Goal: Communication & Community: Answer question/provide support

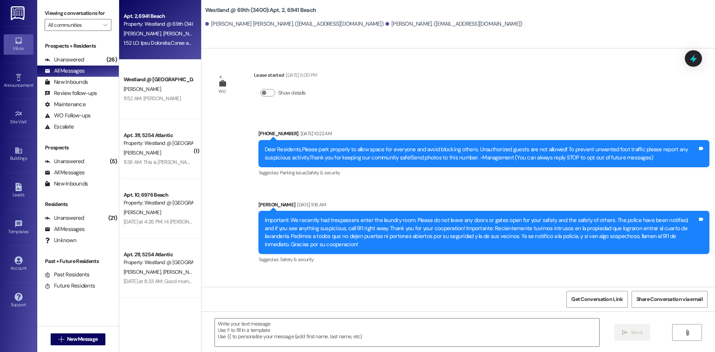
scroll to position [329, 0]
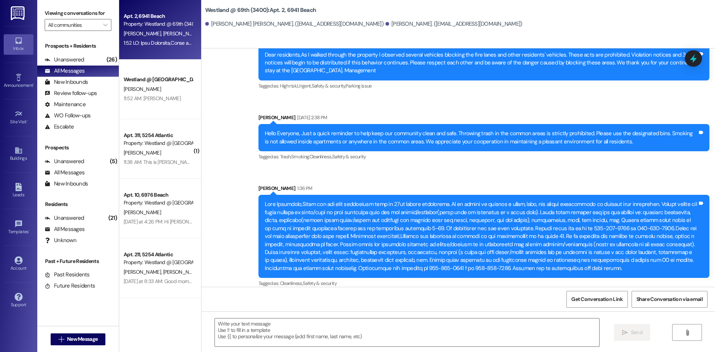
click at [150, 38] on div at bounding box center [158, 42] width 70 height 9
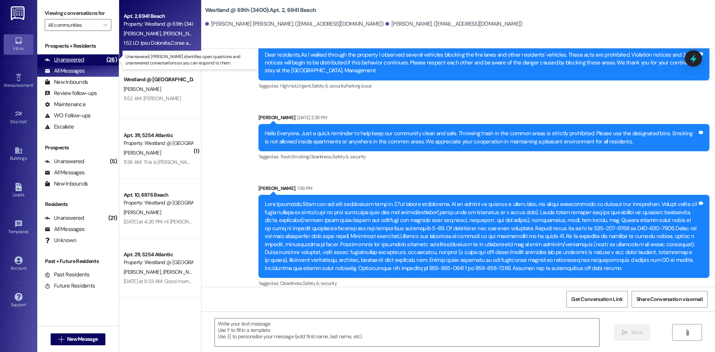
click at [86, 57] on div "Unanswered (26)" at bounding box center [78, 59] width 82 height 11
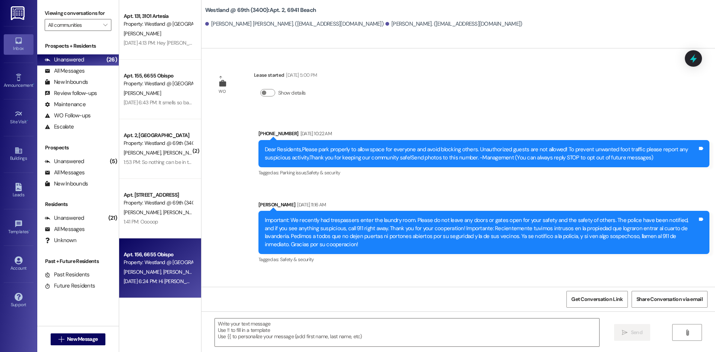
click at [166, 267] on div "Y. [PERSON_NAME]" at bounding box center [158, 271] width 70 height 9
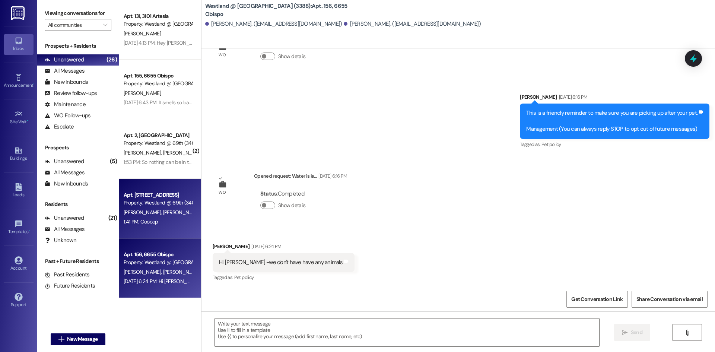
scroll to position [38, 0]
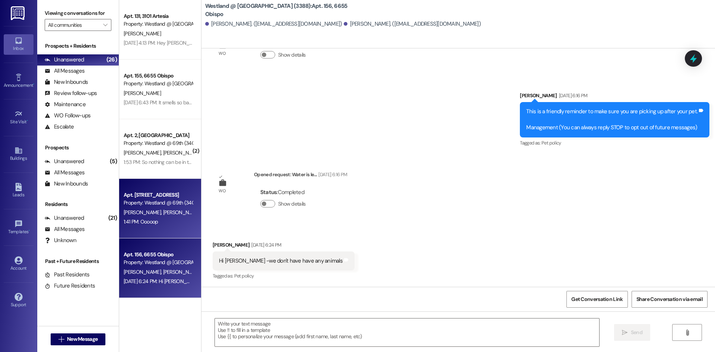
click at [149, 198] on div "Apt. [STREET_ADDRESS]" at bounding box center [158, 195] width 69 height 8
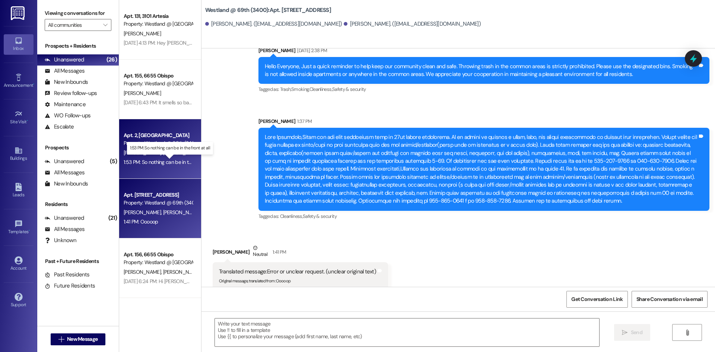
click at [160, 159] on div "1:53 PM: So nothing can be in the front at all 1:53 PM: So nothing can be in th…" at bounding box center [170, 162] width 93 height 7
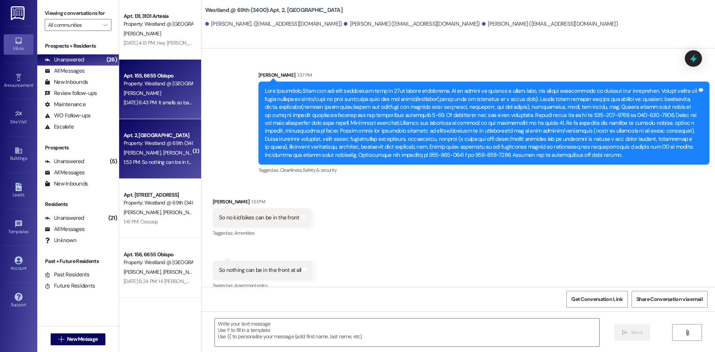
scroll to position [640, 0]
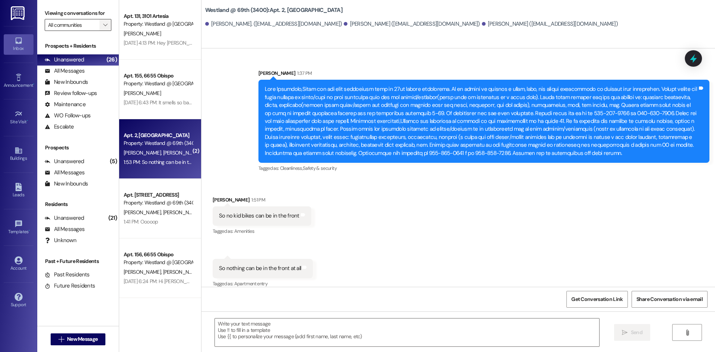
click at [102, 28] on span "" at bounding box center [105, 25] width 7 height 12
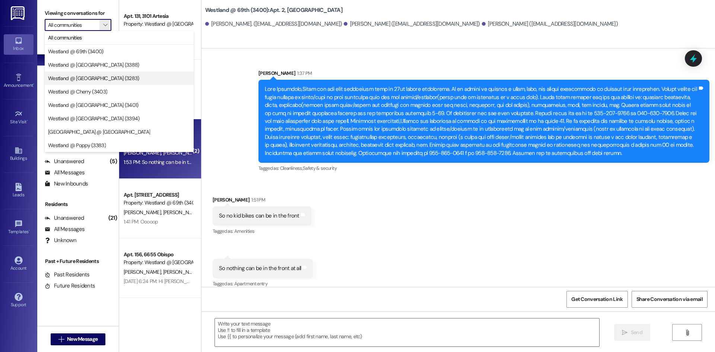
click at [87, 77] on span "Westland @ [GEOGRAPHIC_DATA] (3283)" at bounding box center [93, 77] width 91 height 7
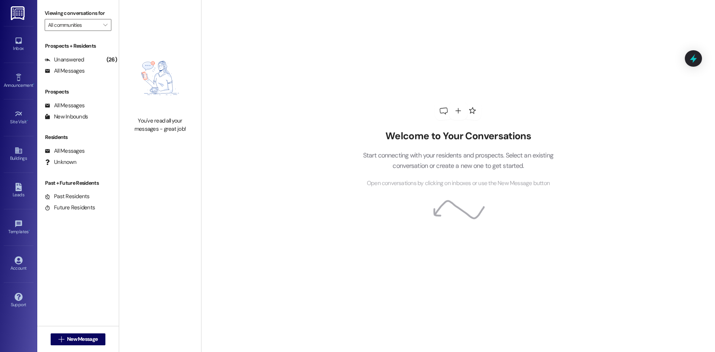
type input "Westland @ [GEOGRAPHIC_DATA] (3283)"
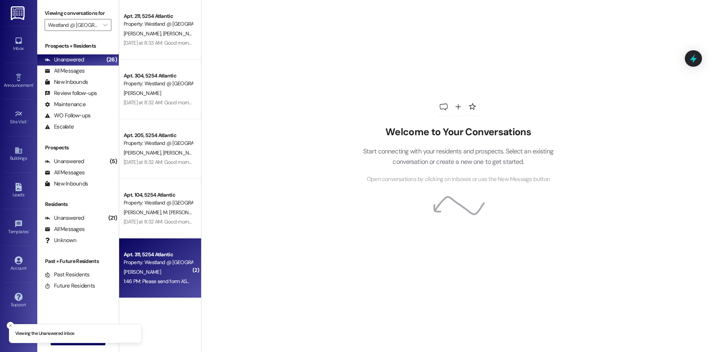
click at [170, 260] on div "Property: Westland @ [GEOGRAPHIC_DATA] (3283)" at bounding box center [158, 262] width 69 height 8
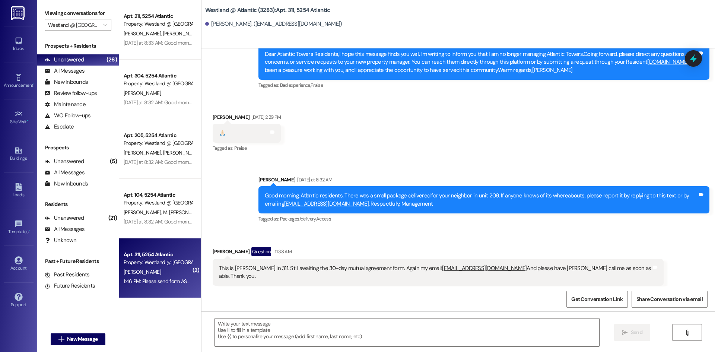
scroll to position [20661, 0]
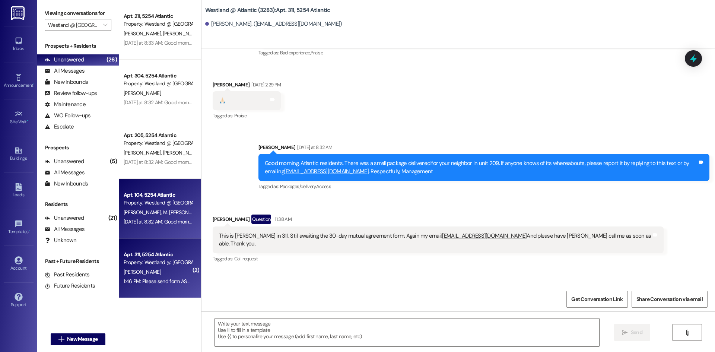
click at [147, 198] on div "Apt. 104, 5254 Atlantic" at bounding box center [158, 195] width 69 height 8
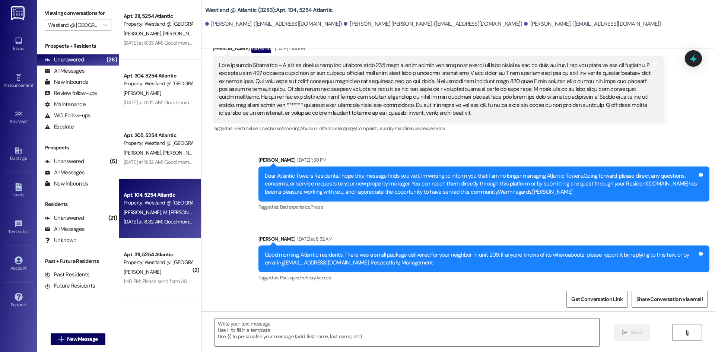
scroll to position [1614, 0]
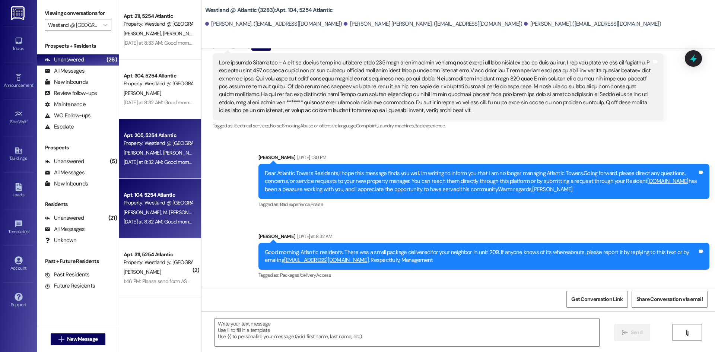
click at [176, 163] on div "[DATE] at 8:32 AM: Good morning, Atlantic residents. There was a small package …" at bounding box center [417, 162] width 587 height 7
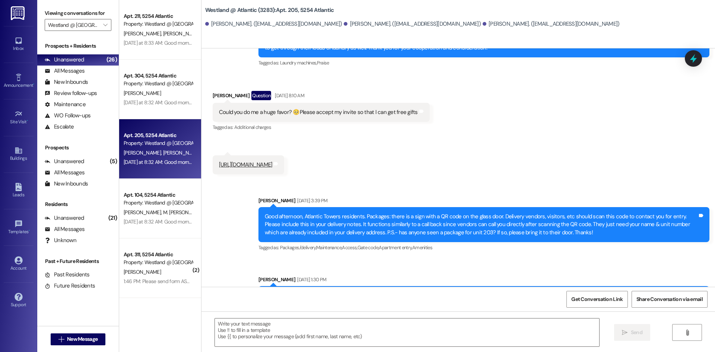
scroll to position [2418, 0]
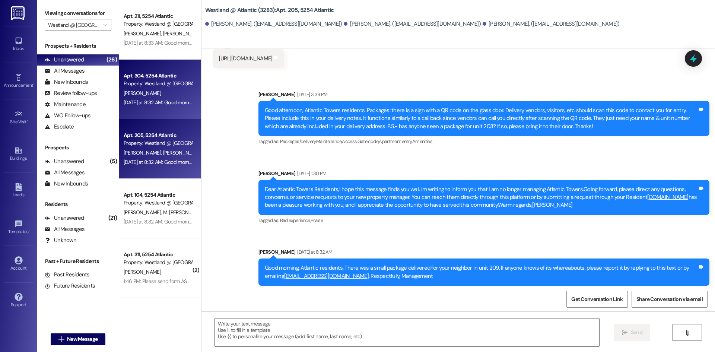
click at [164, 95] on div "[PERSON_NAME]" at bounding box center [158, 93] width 70 height 9
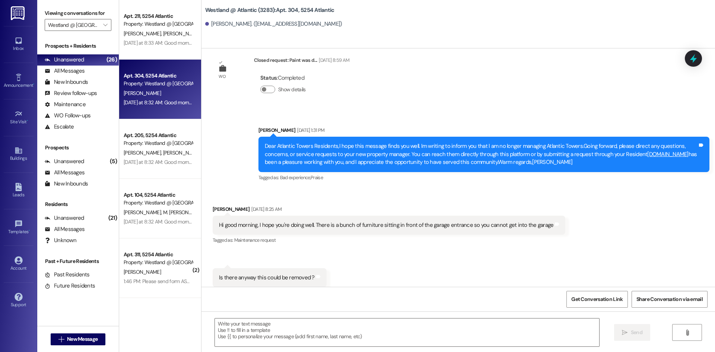
scroll to position [25818, 0]
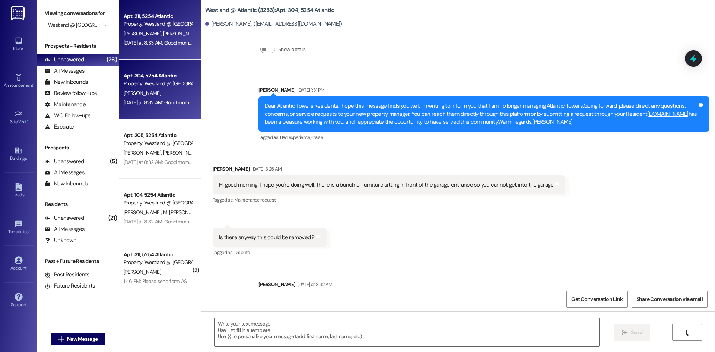
click at [166, 32] on span "[PERSON_NAME]" at bounding box center [181, 33] width 37 height 7
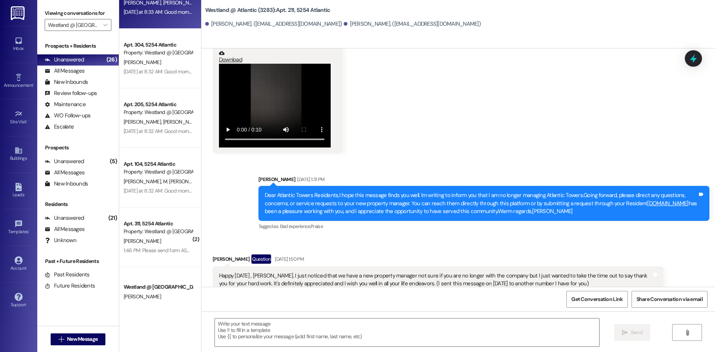
scroll to position [0, 0]
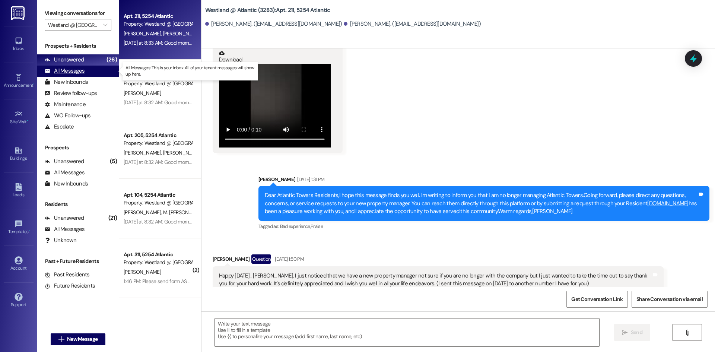
click at [65, 75] on div "All Messages (undefined)" at bounding box center [78, 71] width 82 height 11
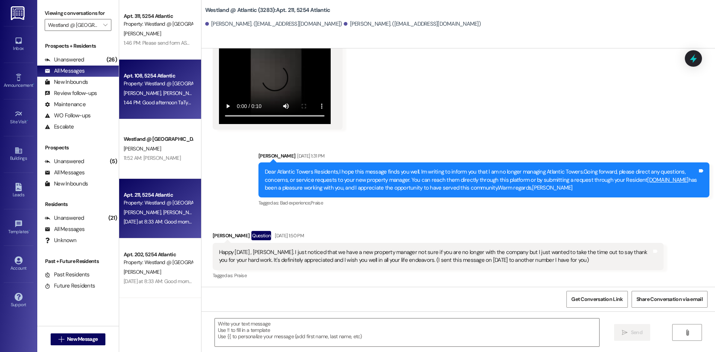
scroll to position [13673, 0]
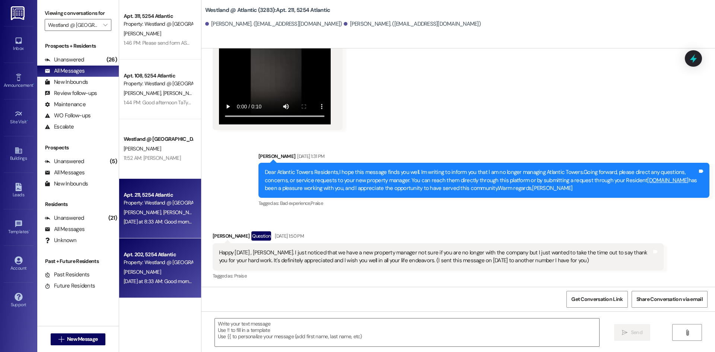
click at [170, 259] on div "Property: Westland @ [GEOGRAPHIC_DATA] (3283)" at bounding box center [158, 262] width 69 height 8
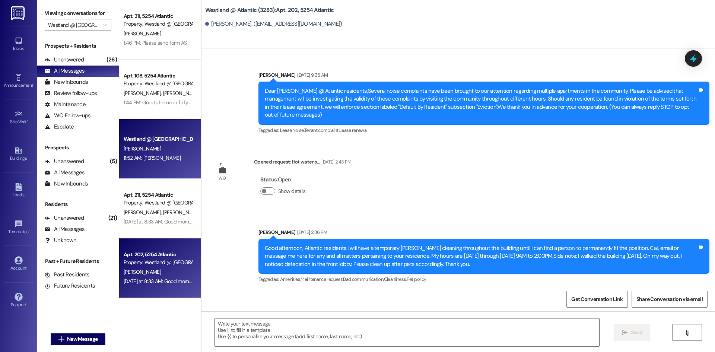
scroll to position [16802, 0]
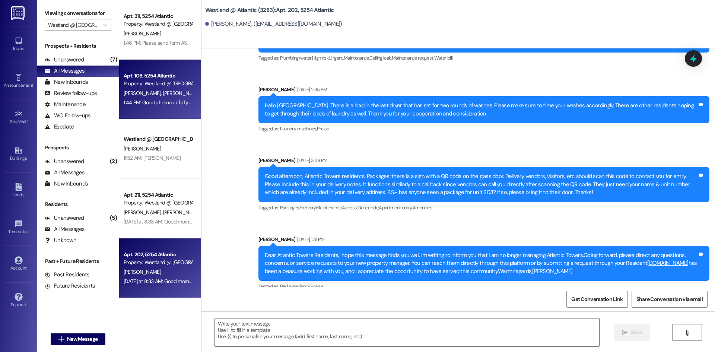
click at [169, 83] on div "Property: Westland @ [GEOGRAPHIC_DATA] (3283)" at bounding box center [158, 84] width 69 height 8
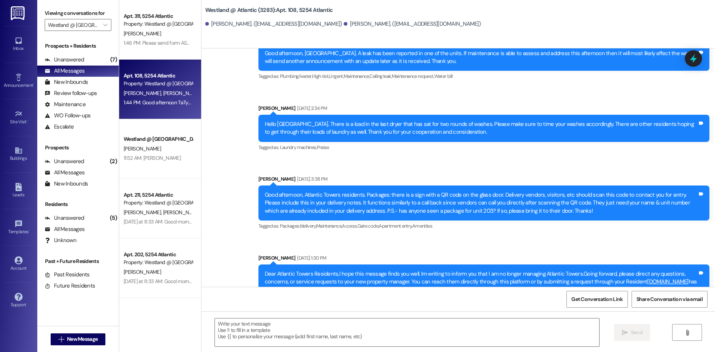
scroll to position [21718, 0]
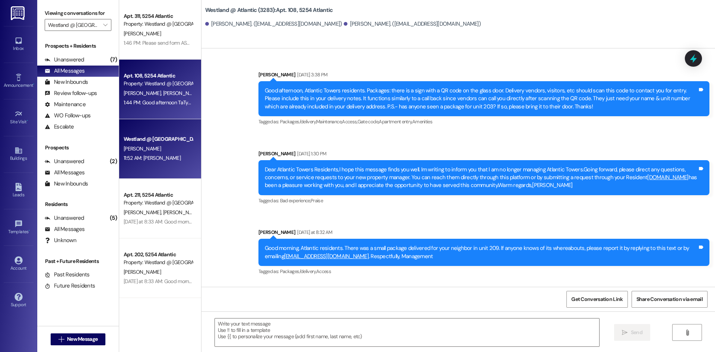
click at [151, 154] on div "11:52 AM: [PERSON_NAME] 11:52 AM: [PERSON_NAME]" at bounding box center [158, 157] width 70 height 9
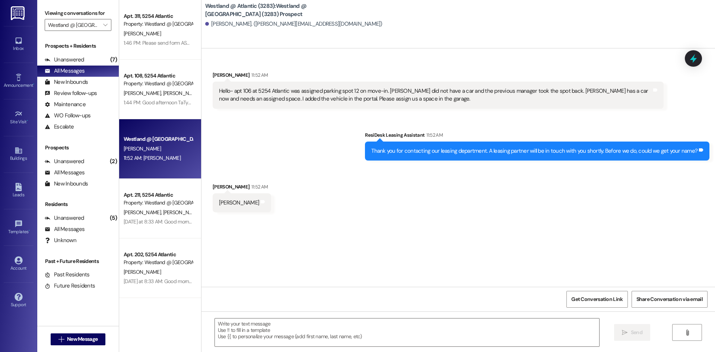
scroll to position [0, 0]
click at [248, 323] on textarea at bounding box center [407, 332] width 384 height 28
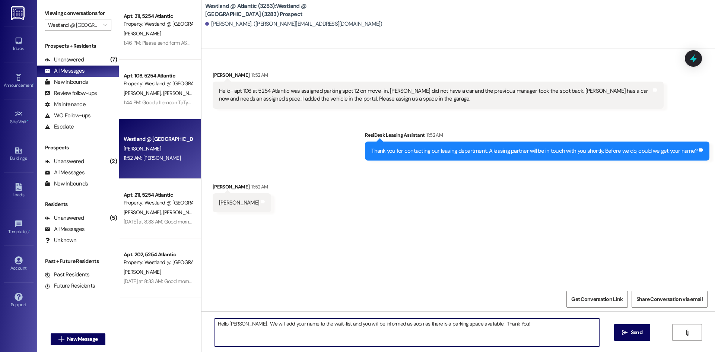
click at [268, 325] on textarea "Hello [PERSON_NAME], We will add your name to the wait-list and you will be inf…" at bounding box center [407, 332] width 384 height 28
type textarea "Hello [PERSON_NAME], We added your name to the wait-list and you will be inform…"
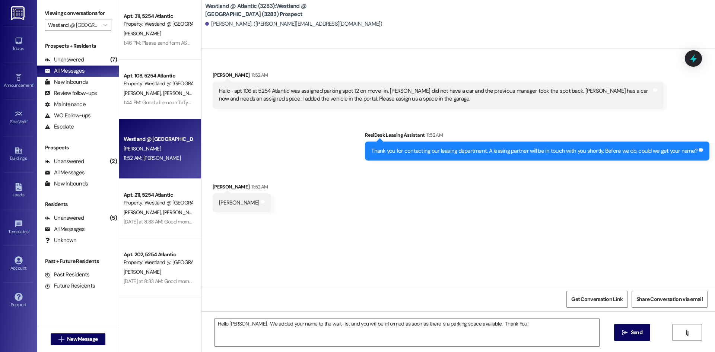
drag, startPoint x: 638, startPoint y: 332, endPoint x: 548, endPoint y: 317, distance: 91.4
click at [638, 332] on span "Send" at bounding box center [637, 332] width 12 height 8
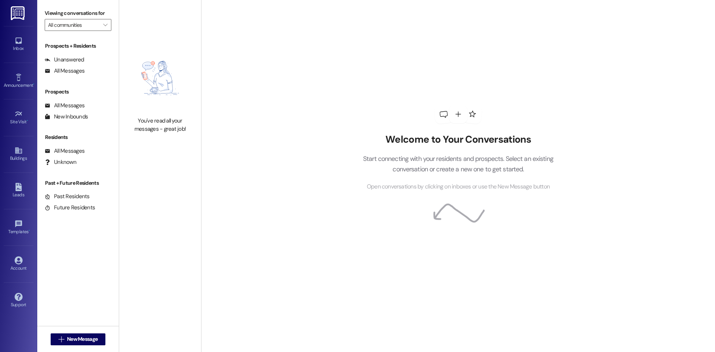
type input "Westland @ [GEOGRAPHIC_DATA] (3283)"
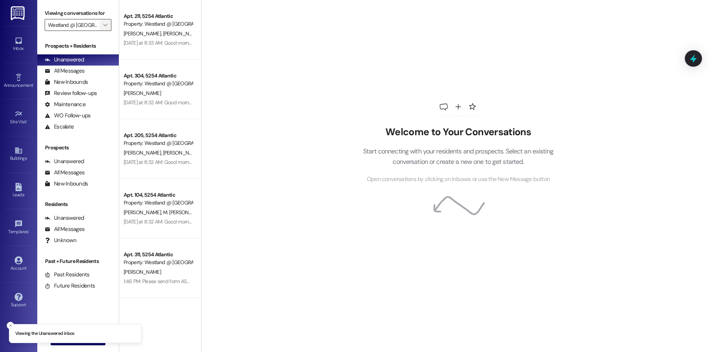
click at [105, 30] on span "" at bounding box center [105, 25] width 7 height 12
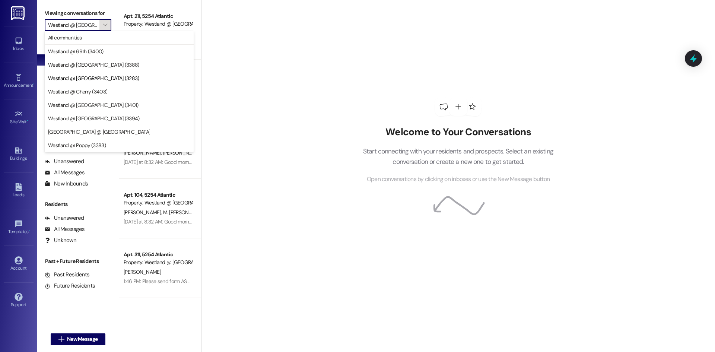
click at [103, 26] on icon "" at bounding box center [105, 25] width 4 height 6
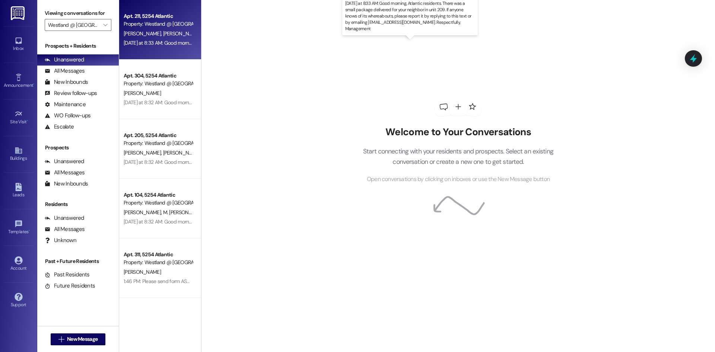
click at [160, 40] on div "[DATE] at 8:33 AM: Good morning, Atlantic residents. There was a small package …" at bounding box center [417, 42] width 587 height 7
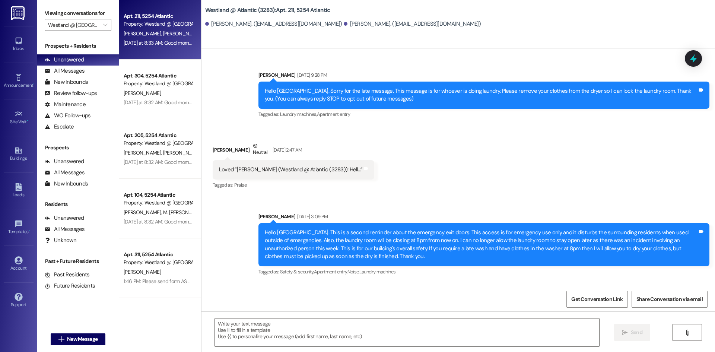
scroll to position [13744, 0]
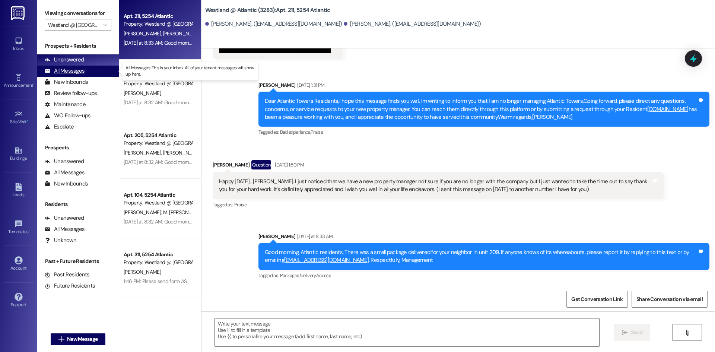
click at [89, 74] on div "All Messages (undefined)" at bounding box center [78, 71] width 82 height 11
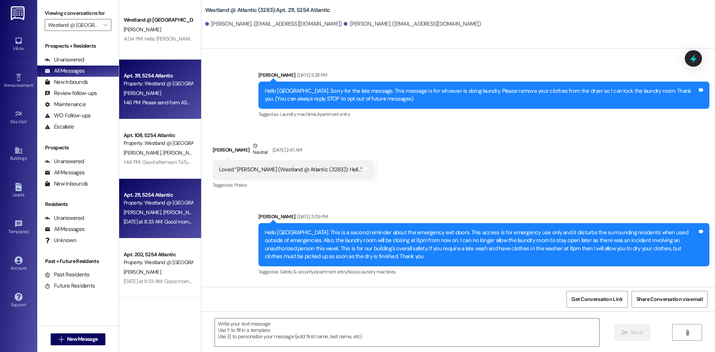
scroll to position [13673, 0]
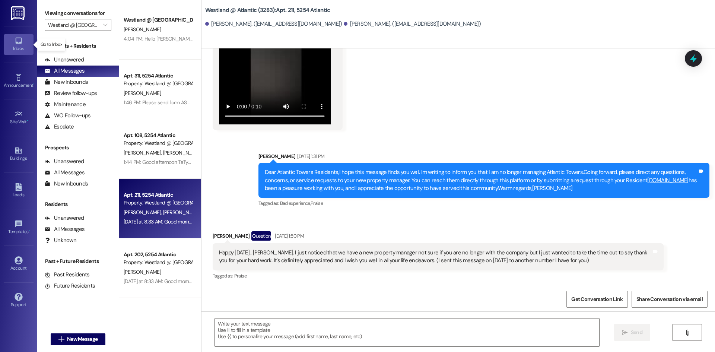
click at [20, 39] on icon at bounding box center [19, 40] width 8 height 8
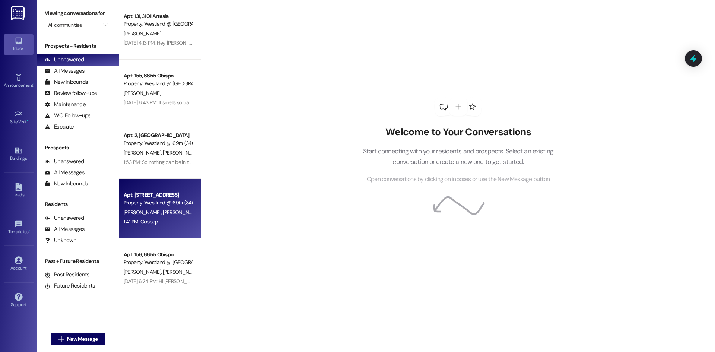
click at [168, 219] on div "1:41 PM: Ooooop 1:41 PM: Ooooop" at bounding box center [158, 221] width 70 height 9
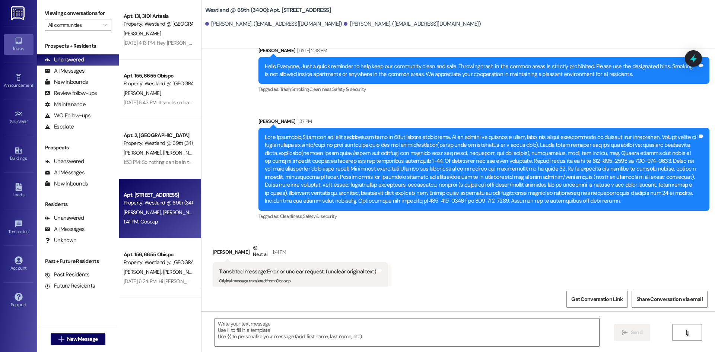
scroll to position [311, 0]
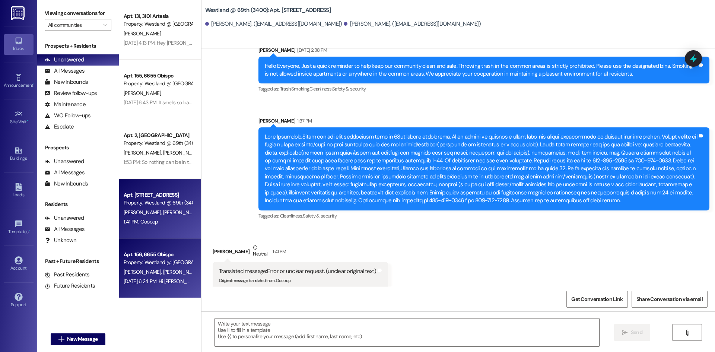
click at [158, 265] on div "Property: Westland @ [GEOGRAPHIC_DATA] (3388)" at bounding box center [158, 262] width 69 height 8
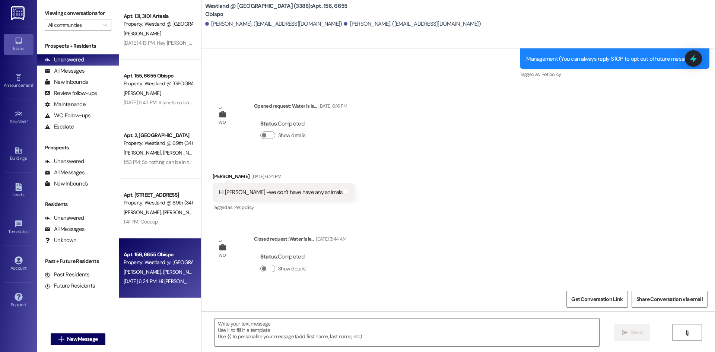
scroll to position [109, 0]
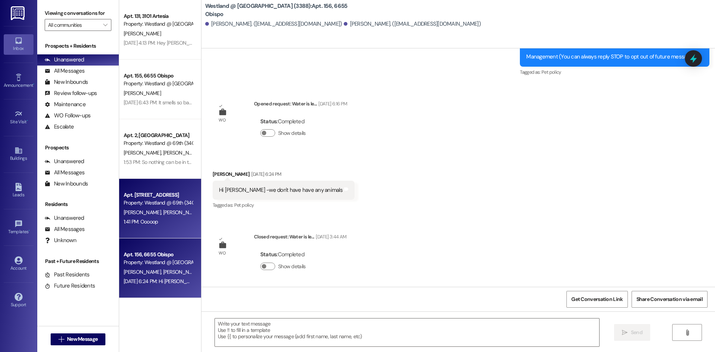
click at [185, 200] on div "Property: Westland @ 69th (3400)" at bounding box center [158, 203] width 69 height 8
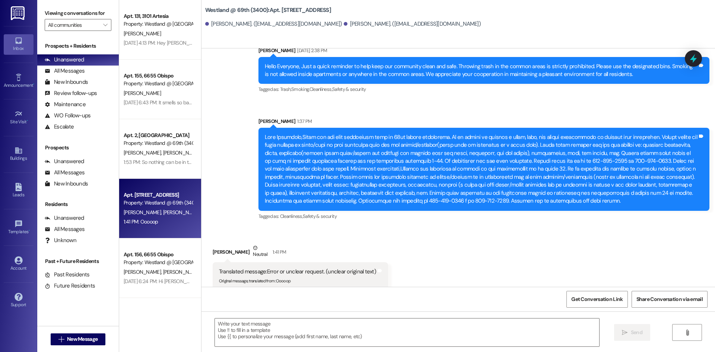
scroll to position [311, 0]
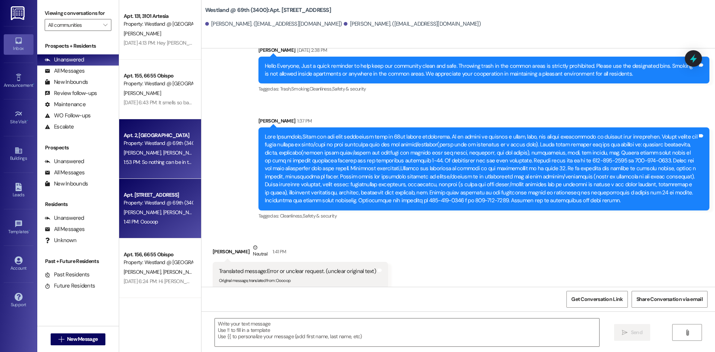
click at [173, 154] on span "[PERSON_NAME]" at bounding box center [182, 152] width 39 height 7
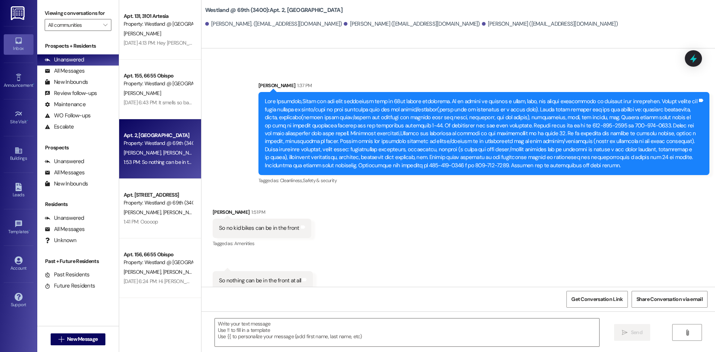
scroll to position [640, 0]
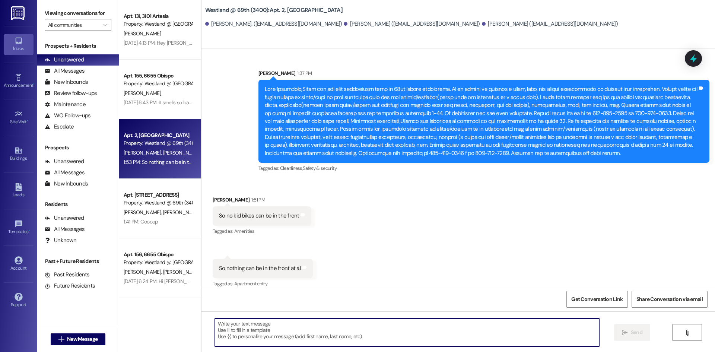
click at [233, 324] on textarea at bounding box center [407, 332] width 384 height 28
type textarea "that is correct, nothing can be in front of the apartments."
click at [637, 329] on span "Send" at bounding box center [637, 332] width 12 height 8
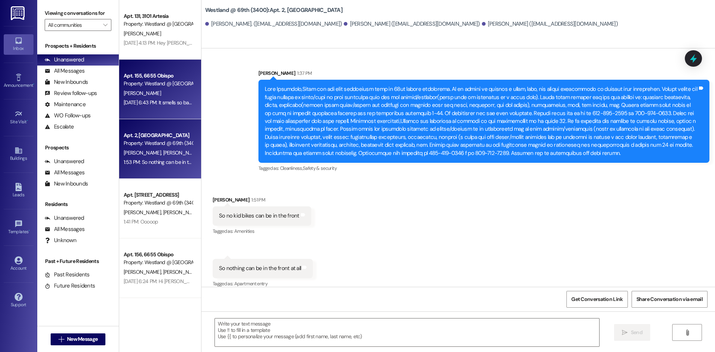
click at [146, 105] on div "Aug 15, 2025 at 6:43 PM: It smells so bad I was able to smell it from my bedroo…" at bounding box center [228, 102] width 208 height 7
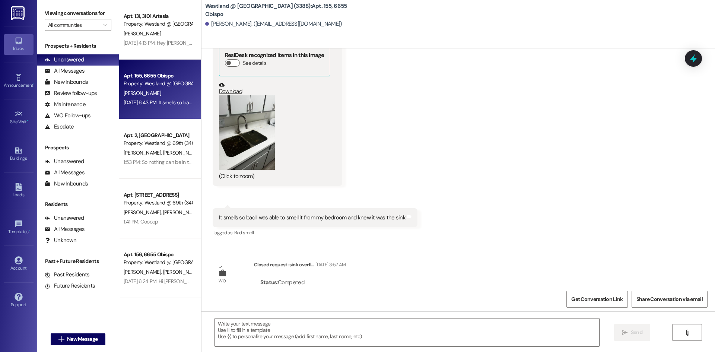
scroll to position [291, 0]
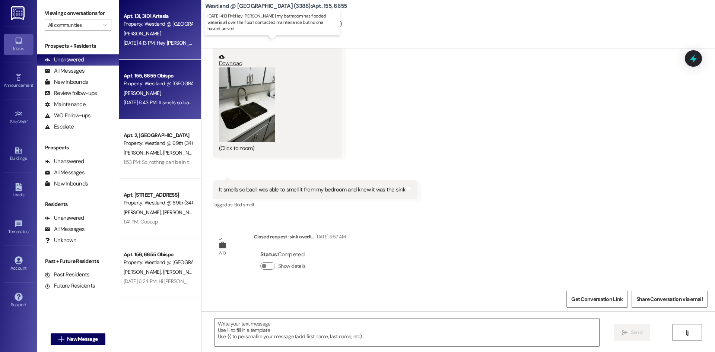
click at [173, 43] on div "Aug 16, 2025 at 4:13 PM: Hey Elnora my bathroom has flooded water is all over t…" at bounding box center [276, 42] width 304 height 7
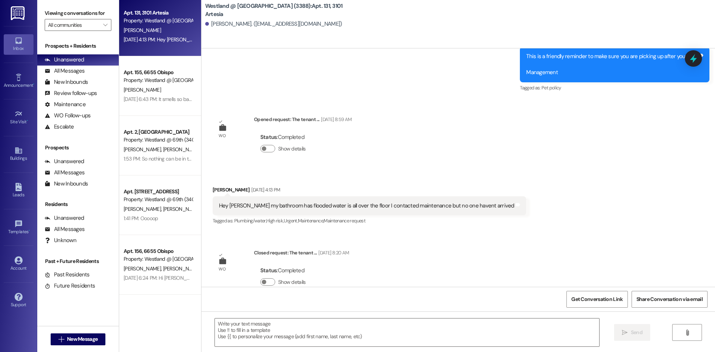
scroll to position [0, 0]
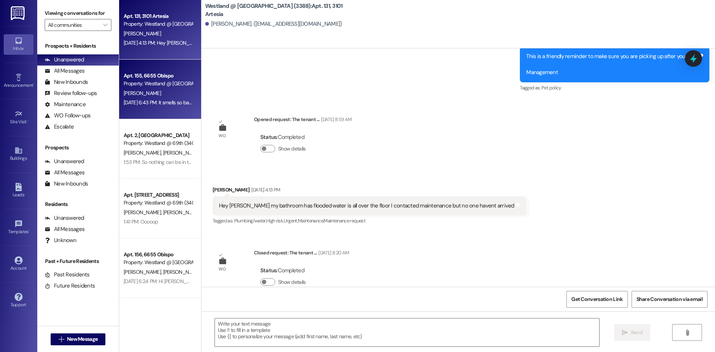
click at [168, 87] on div "Property: Westland @ [GEOGRAPHIC_DATA] (3388)" at bounding box center [158, 84] width 69 height 8
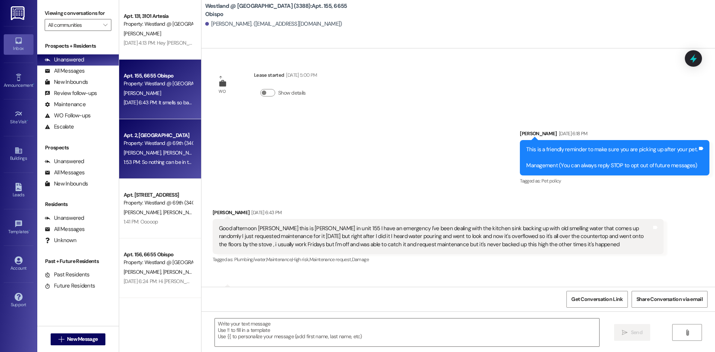
scroll to position [220, 0]
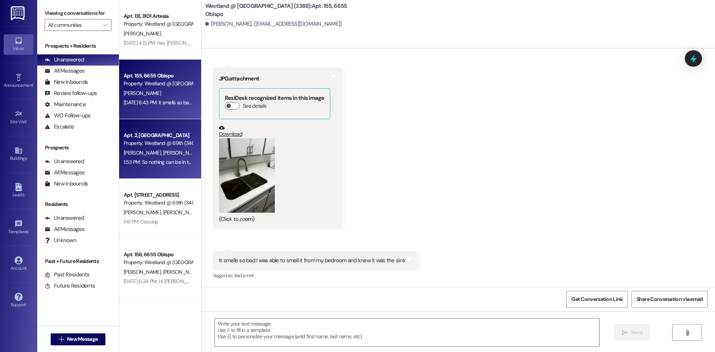
click at [172, 143] on div "Property: Westland @ 69th (3400)" at bounding box center [158, 143] width 69 height 8
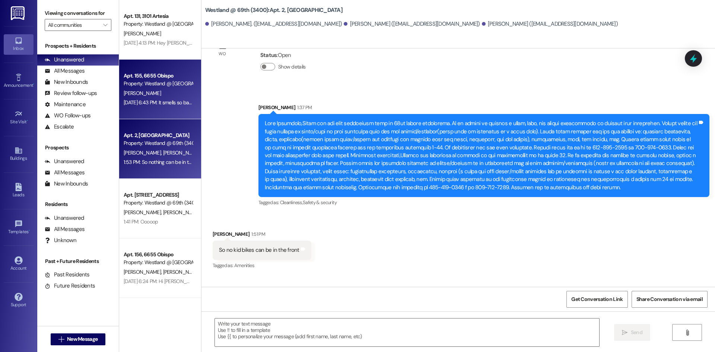
click at [163, 104] on div "Aug 15, 2025 at 6:43 PM: It smells so bad I was able to smell it from my bedroo…" at bounding box center [228, 102] width 208 height 7
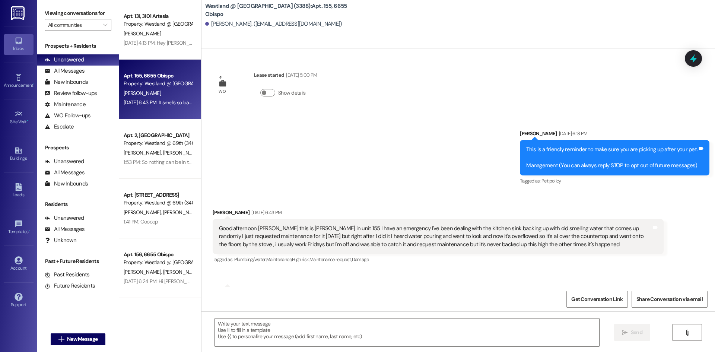
scroll to position [291, 0]
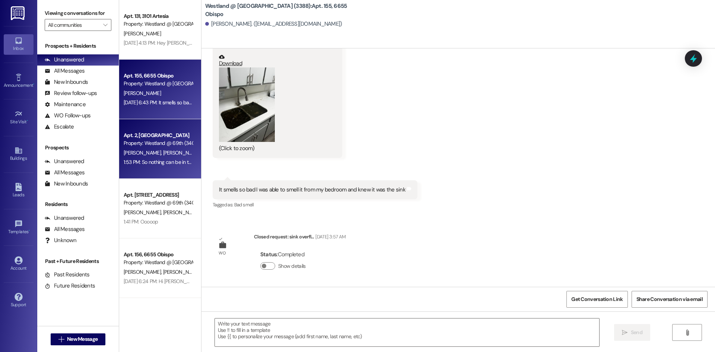
click at [179, 156] on div "T. Johnson Sr T. Johnson Jr K. Lewis" at bounding box center [158, 152] width 70 height 9
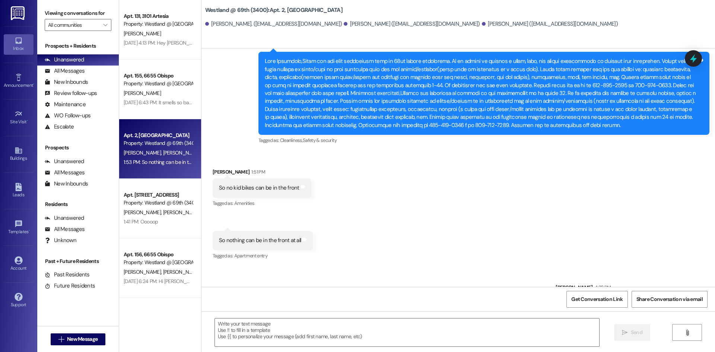
scroll to position [692, 0]
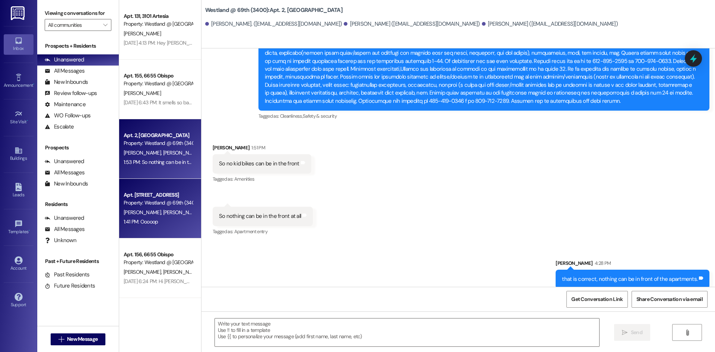
click at [164, 203] on div "Property: Westland @ 69th (3400)" at bounding box center [158, 203] width 69 height 8
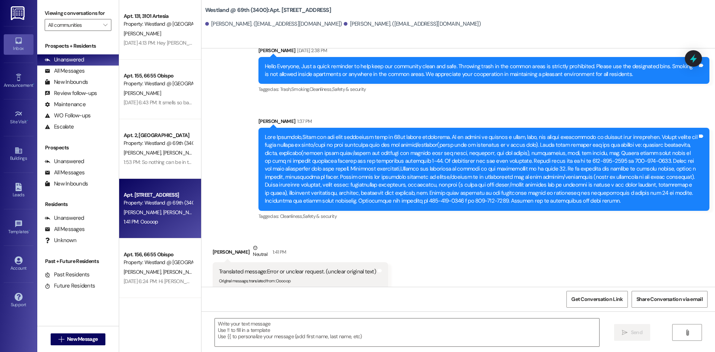
scroll to position [311, 0]
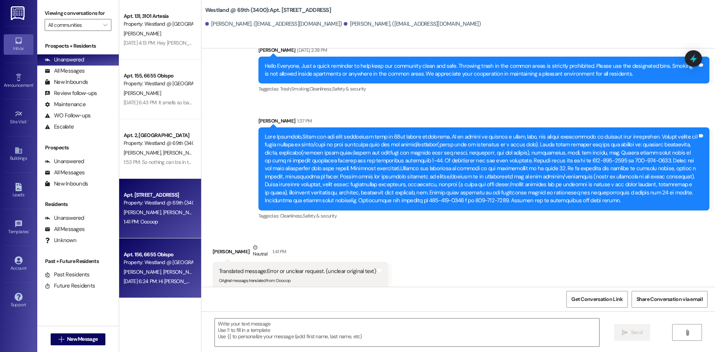
click at [175, 264] on div "Property: Westland @ [GEOGRAPHIC_DATA] (3388)" at bounding box center [158, 262] width 69 height 8
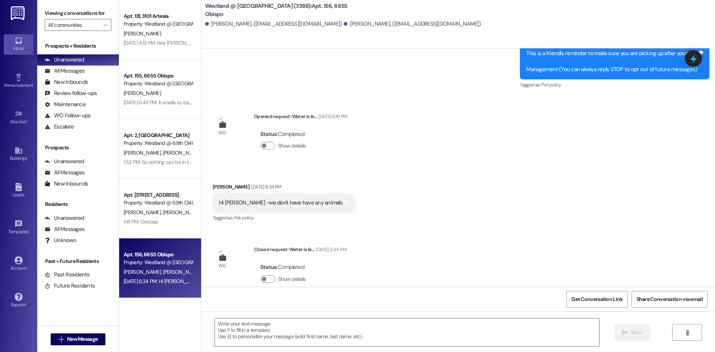
scroll to position [109, 0]
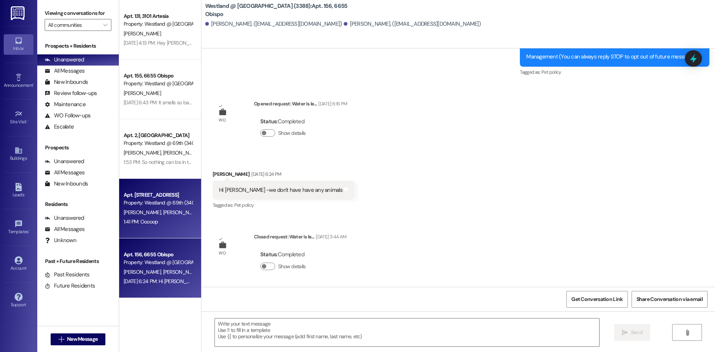
click at [164, 208] on div "S. Ornelas A. Ornelas" at bounding box center [158, 212] width 70 height 9
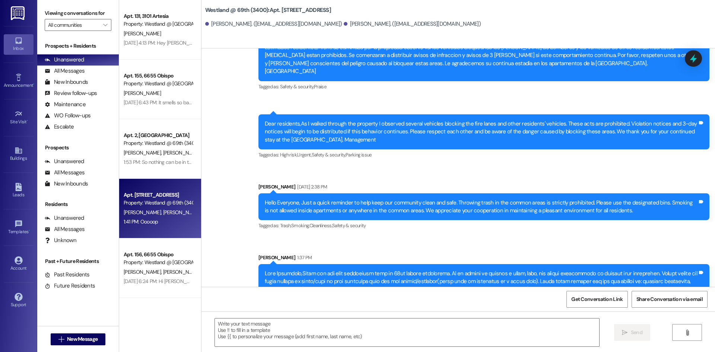
scroll to position [311, 0]
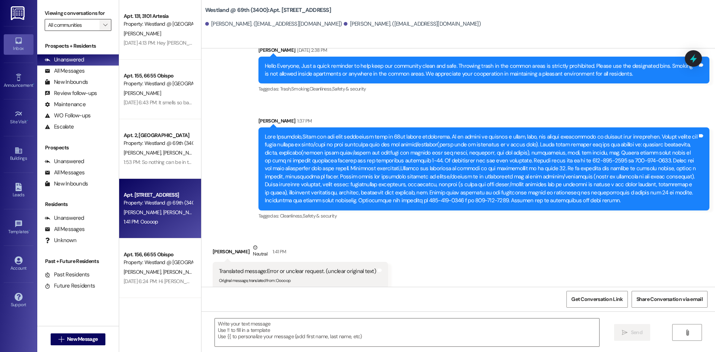
click at [103, 25] on icon "" at bounding box center [105, 25] width 4 height 6
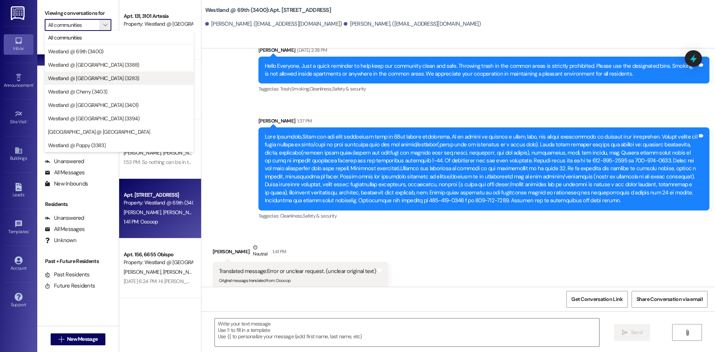
click at [101, 75] on span "Westland @ [GEOGRAPHIC_DATA] (3283)" at bounding box center [93, 77] width 91 height 7
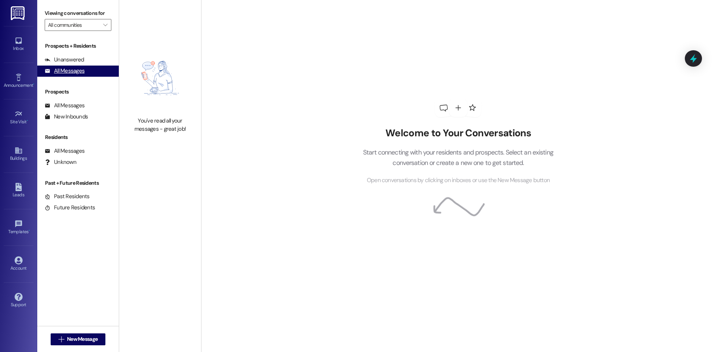
type input "Westland @ [GEOGRAPHIC_DATA] (3283)"
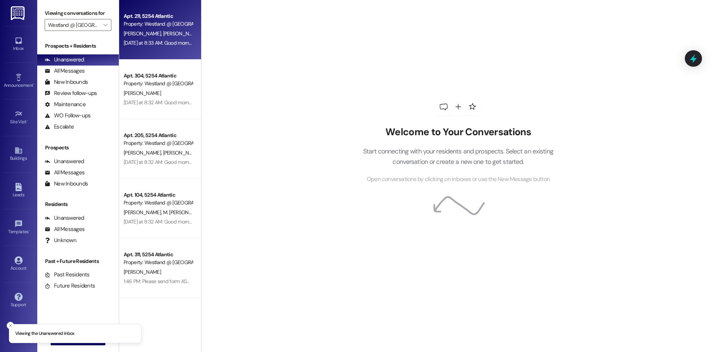
click at [163, 32] on span "[PERSON_NAME]" at bounding box center [181, 33] width 37 height 7
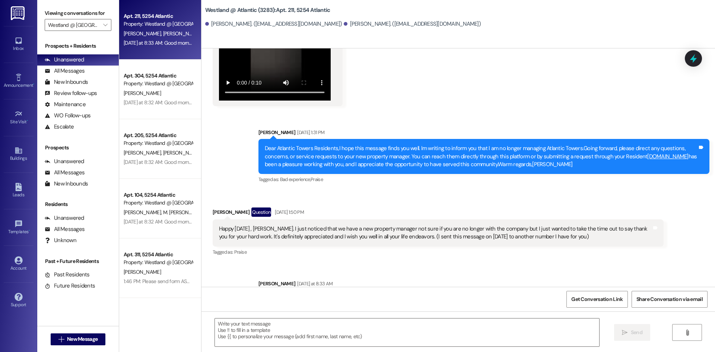
scroll to position [13744, 0]
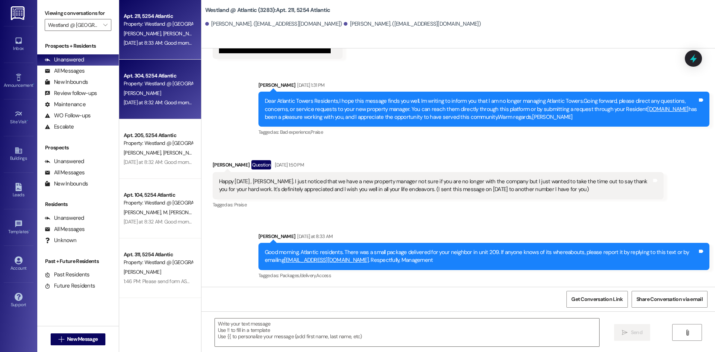
click at [177, 72] on div "Apt. 304, 5254 Atlantic" at bounding box center [158, 76] width 69 height 8
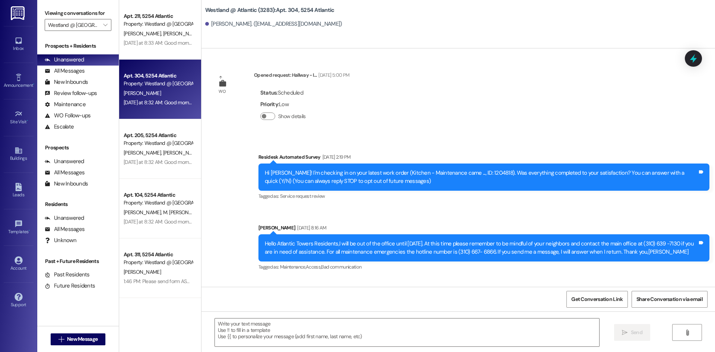
scroll to position [25818, 0]
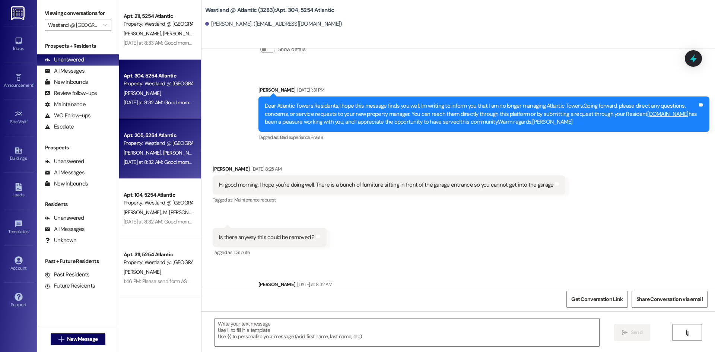
click at [170, 141] on div "Property: Westland @ [GEOGRAPHIC_DATA] (3283)" at bounding box center [158, 143] width 69 height 8
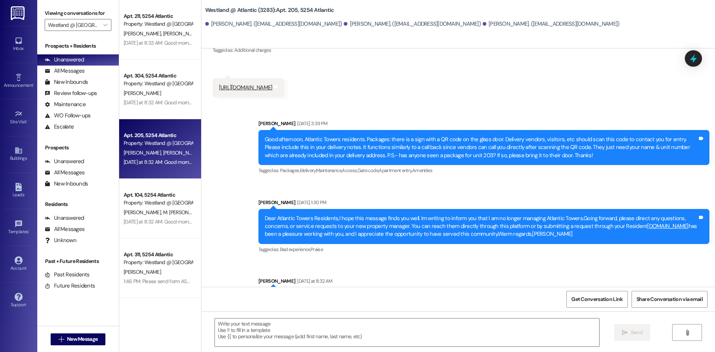
scroll to position [2418, 0]
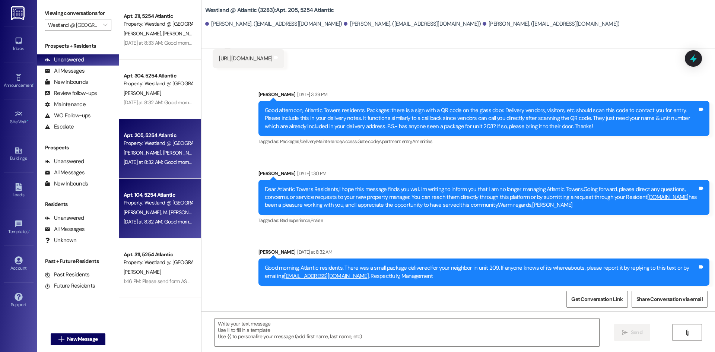
click at [176, 191] on div "Apt. 104, 5254 Atlantic" at bounding box center [158, 195] width 69 height 8
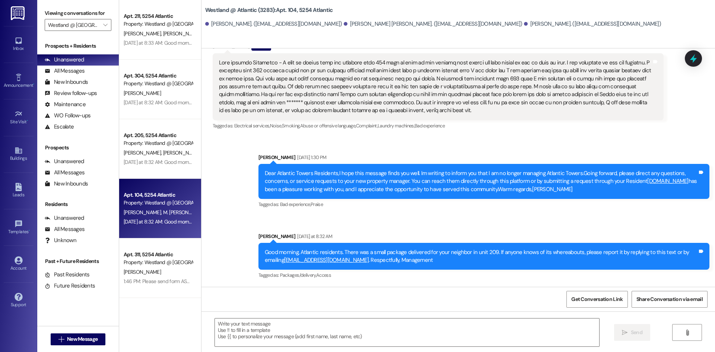
scroll to position [1614, 0]
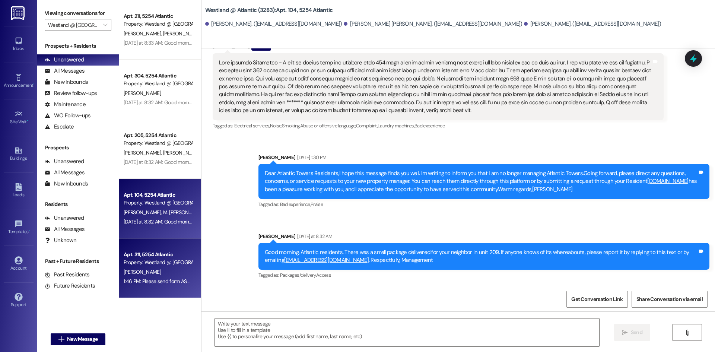
click at [178, 261] on div "Property: Westland @ [GEOGRAPHIC_DATA] (3283)" at bounding box center [158, 262] width 69 height 8
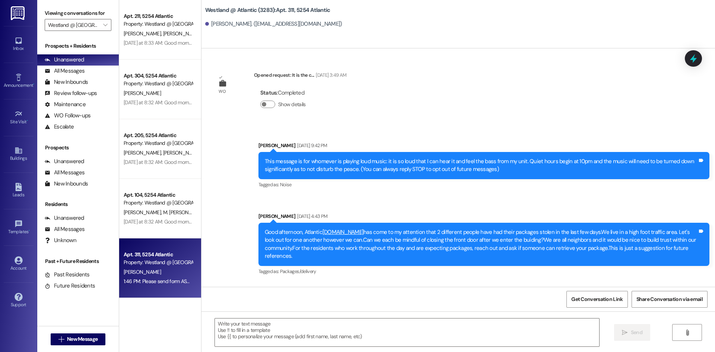
scroll to position [20661, 0]
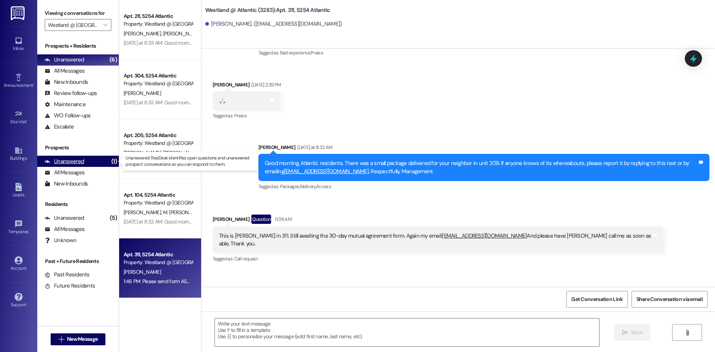
click at [90, 161] on div "Unanswered (1)" at bounding box center [78, 161] width 82 height 11
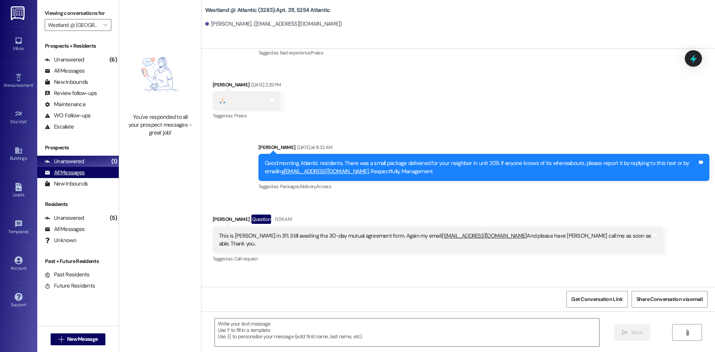
click at [79, 170] on div "All Messages" at bounding box center [65, 173] width 40 height 8
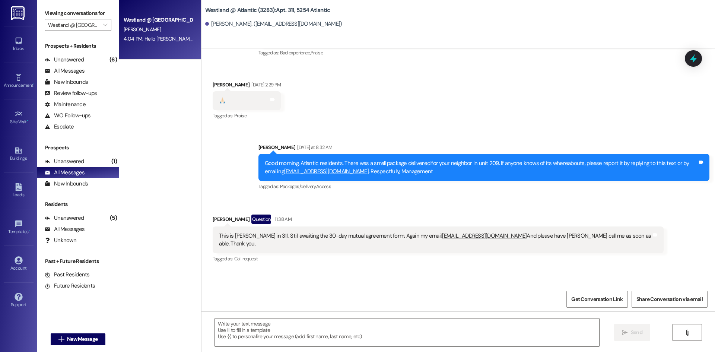
click at [149, 49] on div "Westland @ Atlantic (3283) Prospect M. Powers 4:04 PM: Hello Mark, We added you…" at bounding box center [160, 30] width 82 height 60
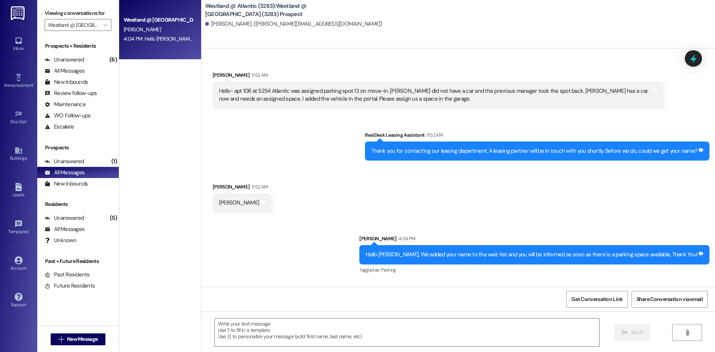
scroll to position [0, 0]
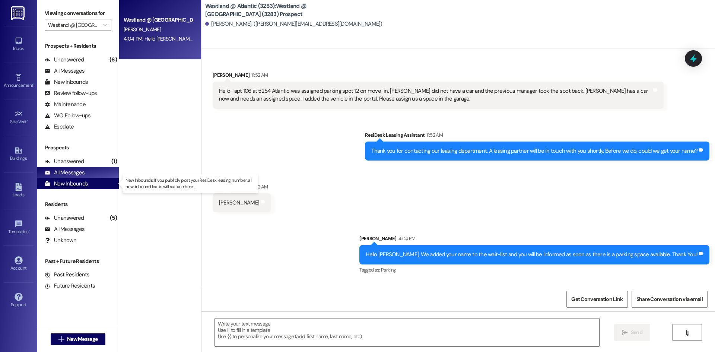
click at [75, 183] on div "New Inbounds" at bounding box center [66, 184] width 43 height 8
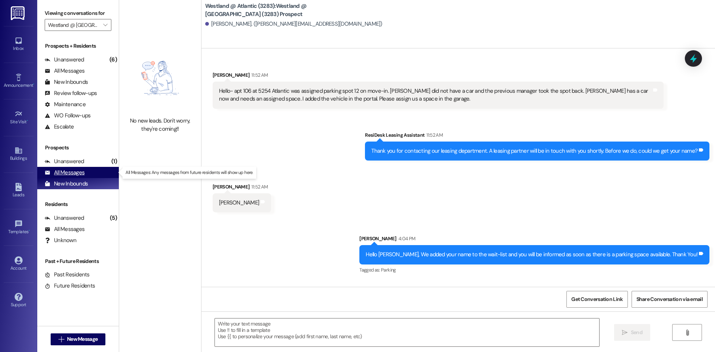
click at [70, 170] on div "All Messages" at bounding box center [65, 173] width 40 height 8
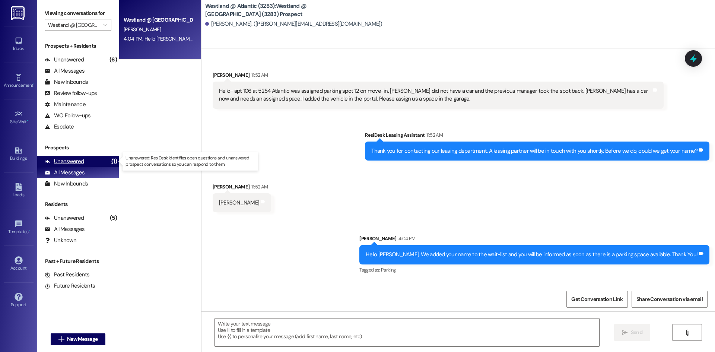
click at [68, 159] on div "Unanswered" at bounding box center [64, 161] width 39 height 8
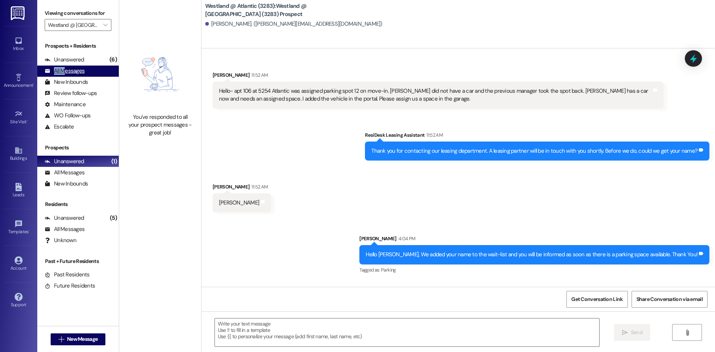
click at [65, 67] on div "All Messages (undefined)" at bounding box center [78, 71] width 82 height 11
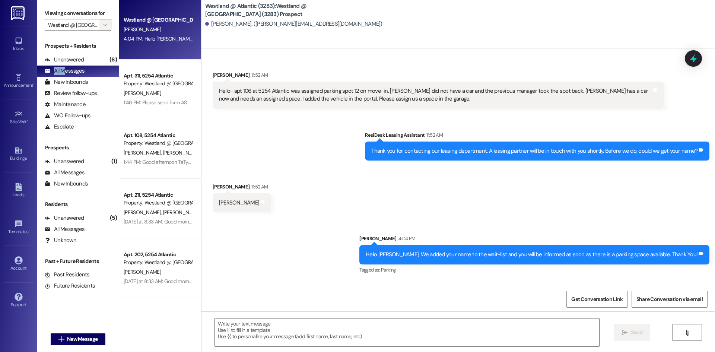
click at [106, 28] on icon "" at bounding box center [105, 25] width 4 height 6
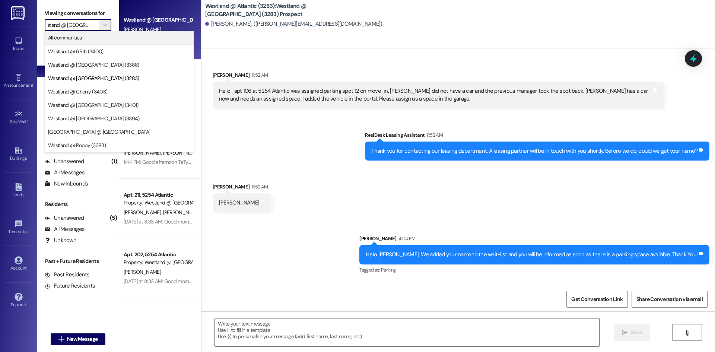
click at [95, 41] on span "All communities" at bounding box center [119, 37] width 142 height 7
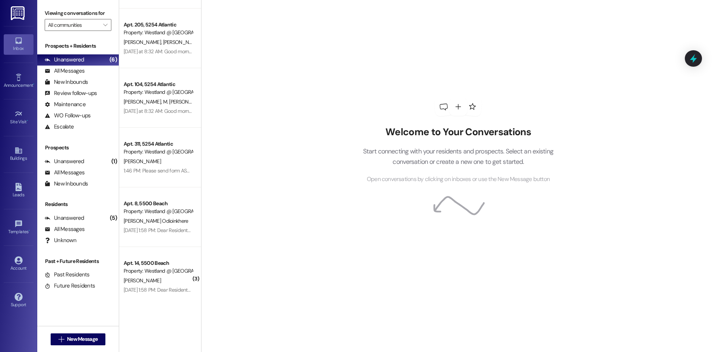
scroll to position [874, 0]
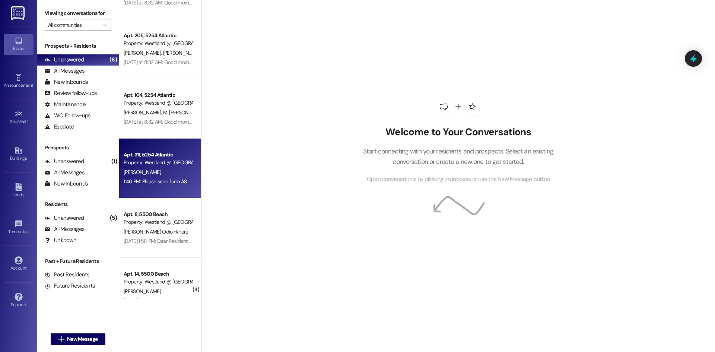
click at [160, 186] on div "1:46 PM: Please send form ASAP! I need to get out of here. I've contacted offic…" at bounding box center [158, 181] width 70 height 9
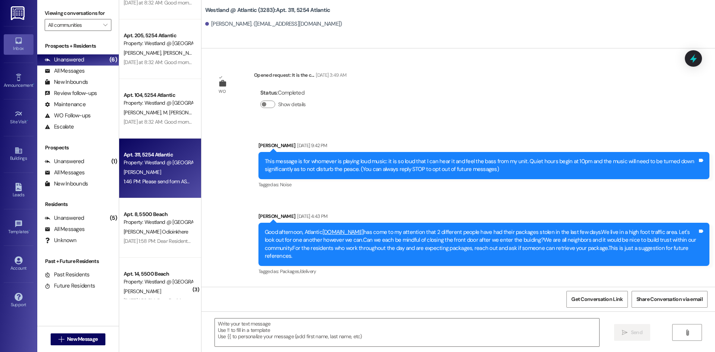
scroll to position [20661, 0]
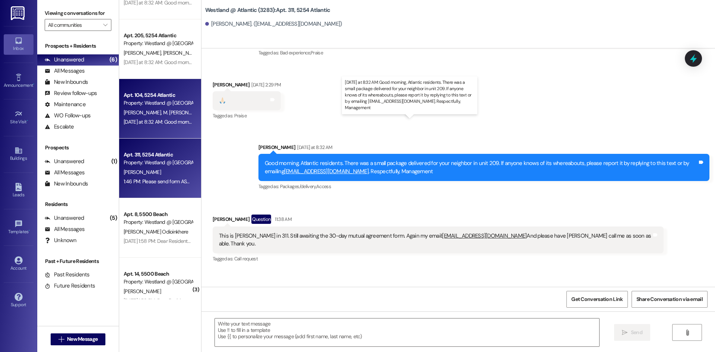
click at [166, 124] on div "[DATE] at 8:32 AM: Good morning, Atlantic residents. There was a small package …" at bounding box center [417, 121] width 587 height 7
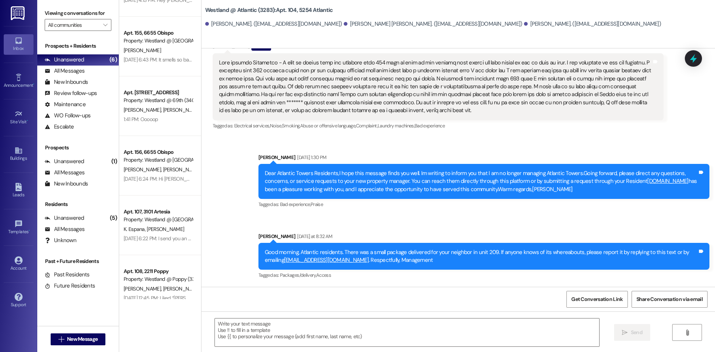
scroll to position [0, 0]
